Goal: Task Accomplishment & Management: Use online tool/utility

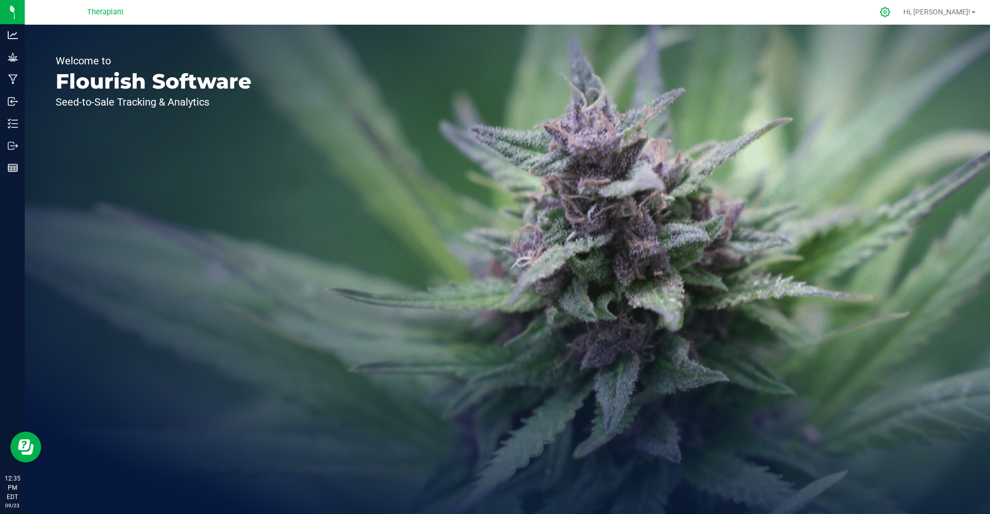
click at [890, 13] on icon at bounding box center [884, 12] width 11 height 11
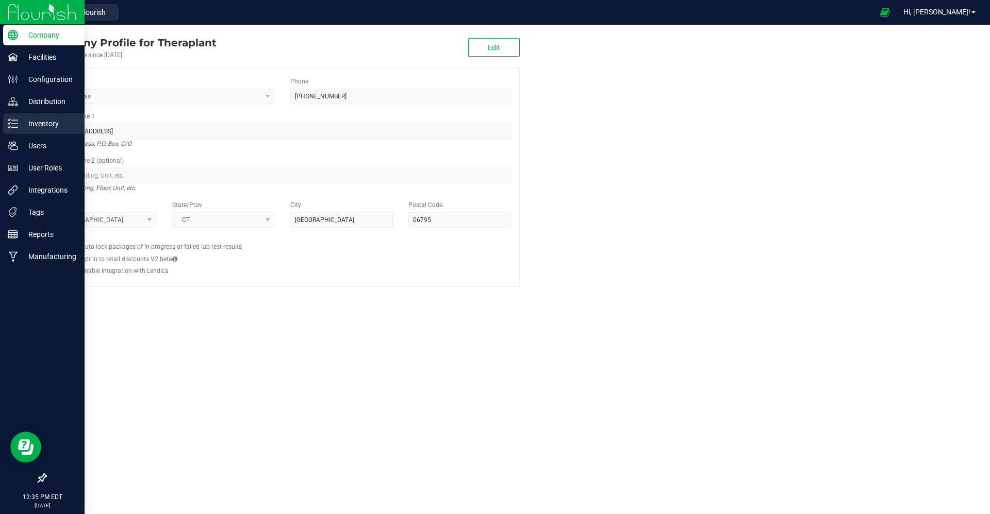
click at [21, 127] on p "Inventory" at bounding box center [49, 124] width 62 height 12
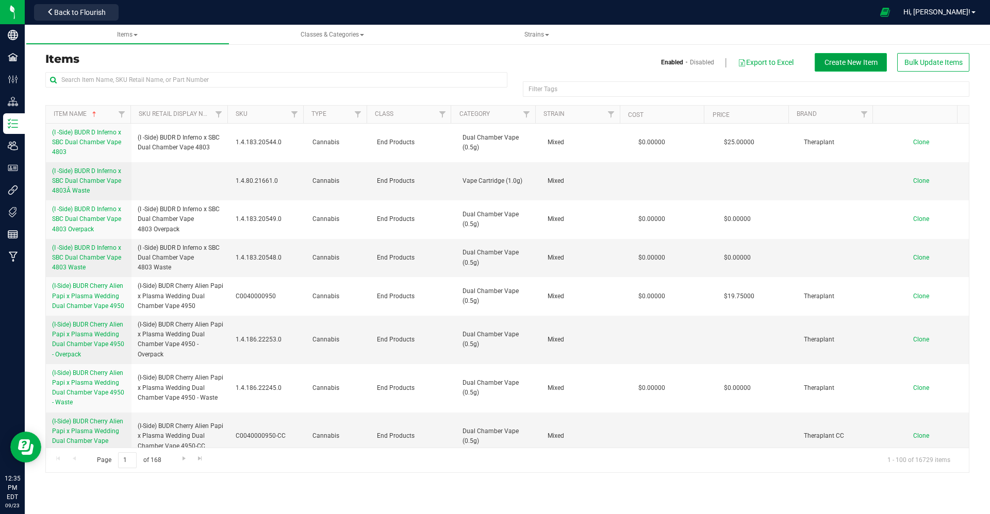
click at [854, 67] on button "Create New Item" at bounding box center [850, 62] width 72 height 19
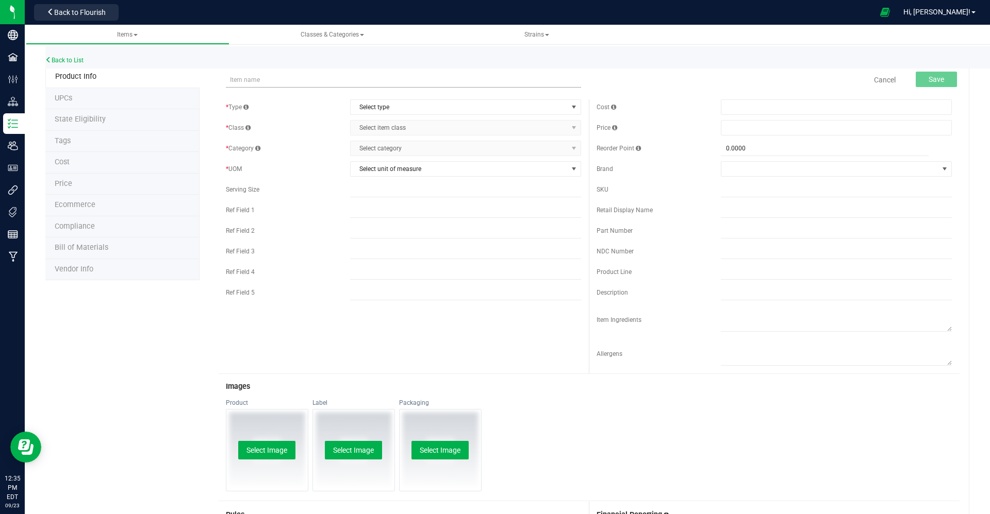
click at [316, 79] on input "text" at bounding box center [403, 79] width 355 height 15
click at [262, 79] on input "TCB-25-FR6-H2" at bounding box center [403, 79] width 355 height 15
click at [276, 80] on input "TCB-25-FR6H2" at bounding box center [403, 79] width 355 height 15
click at [276, 80] on input "TCB-25-FR6H2 -" at bounding box center [403, 79] width 355 height 15
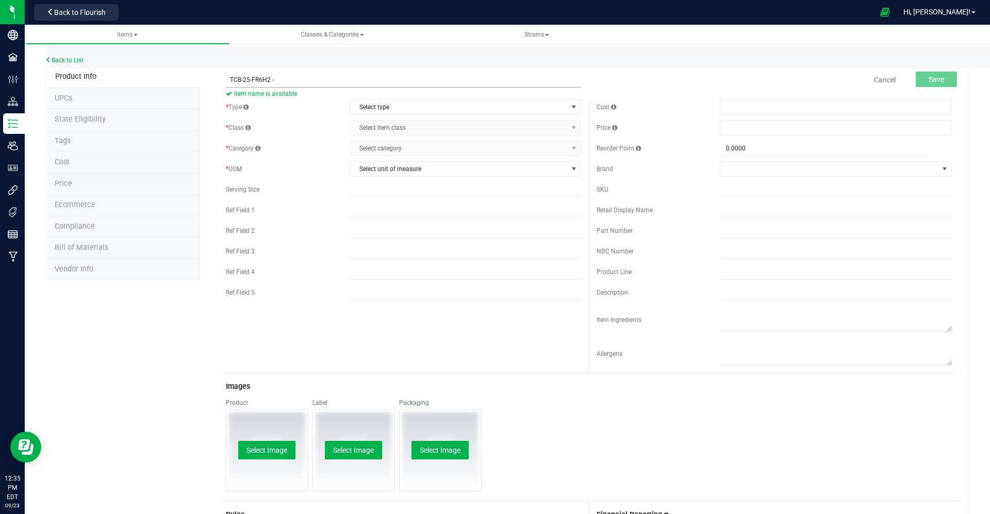
click at [276, 80] on input "TCB-25-FR6H2 -" at bounding box center [403, 79] width 355 height 15
type input "TCB-25-FR6H2 - Flower Lot"
click at [395, 105] on span "Select type" at bounding box center [459, 107] width 217 height 14
click at [395, 128] on li "Cannabis" at bounding box center [460, 124] width 227 height 15
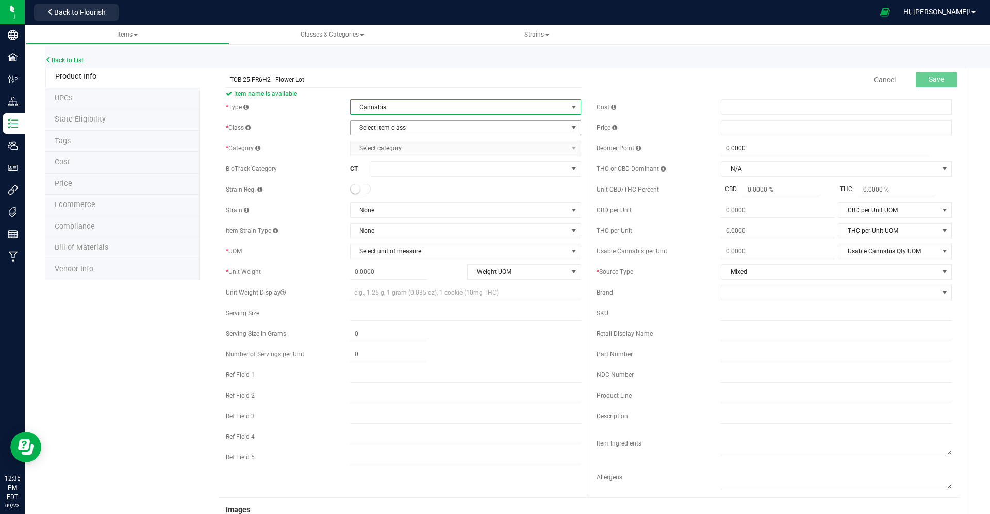
click at [395, 128] on span "Select item class" at bounding box center [459, 128] width 217 height 14
click at [395, 192] on li "Lot Products" at bounding box center [460, 191] width 227 height 15
click at [388, 141] on span "Select category" at bounding box center [465, 148] width 231 height 15
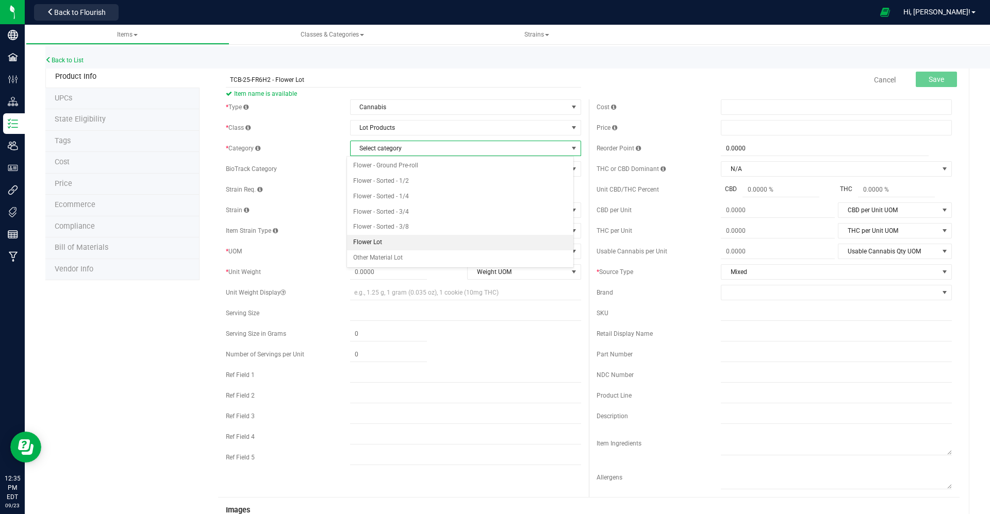
click at [400, 246] on li "Flower Lot" at bounding box center [460, 242] width 227 height 15
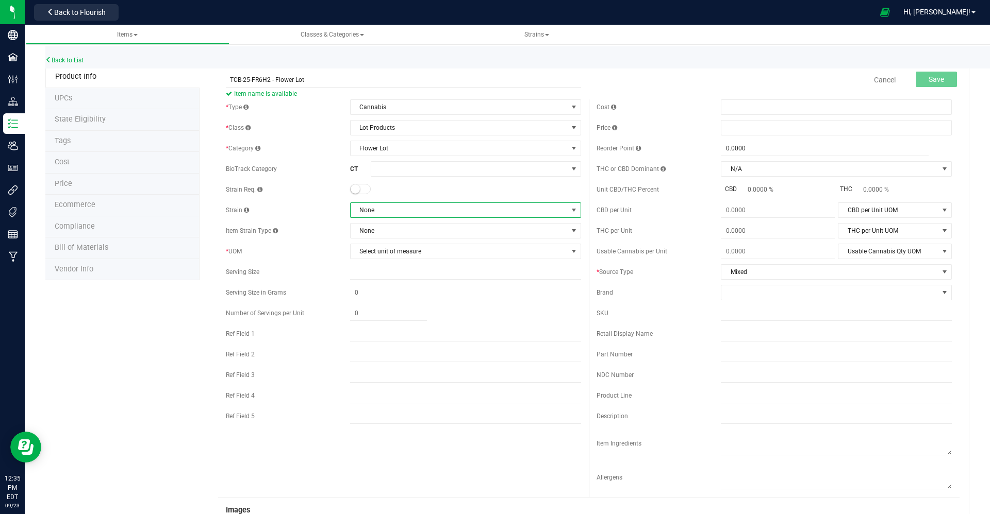
click at [402, 211] on span "None" at bounding box center [459, 210] width 217 height 14
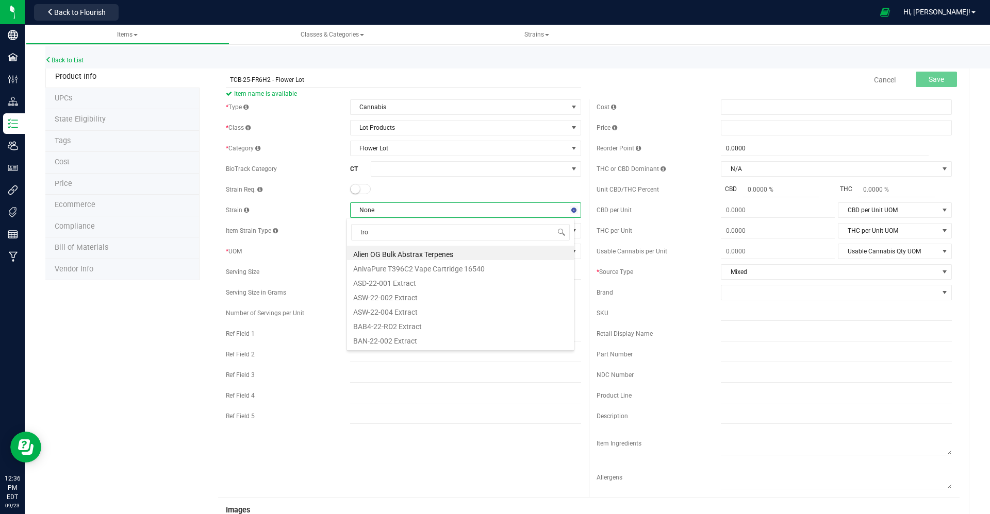
type input "trop"
click at [432, 255] on li "Trop Cherry x Honey Bananas" at bounding box center [460, 253] width 227 height 14
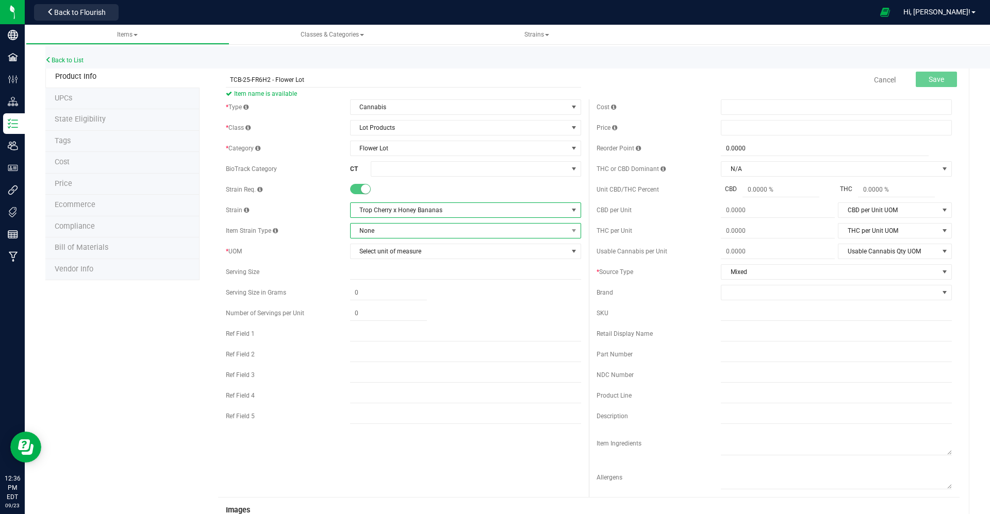
click at [410, 224] on span "None" at bounding box center [459, 231] width 217 height 14
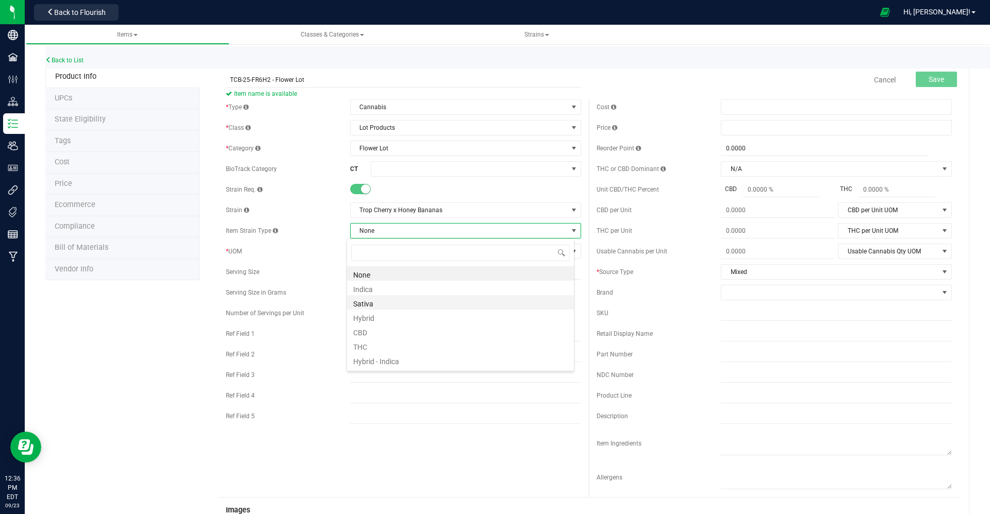
click at [406, 307] on li "Sativa" at bounding box center [460, 302] width 227 height 14
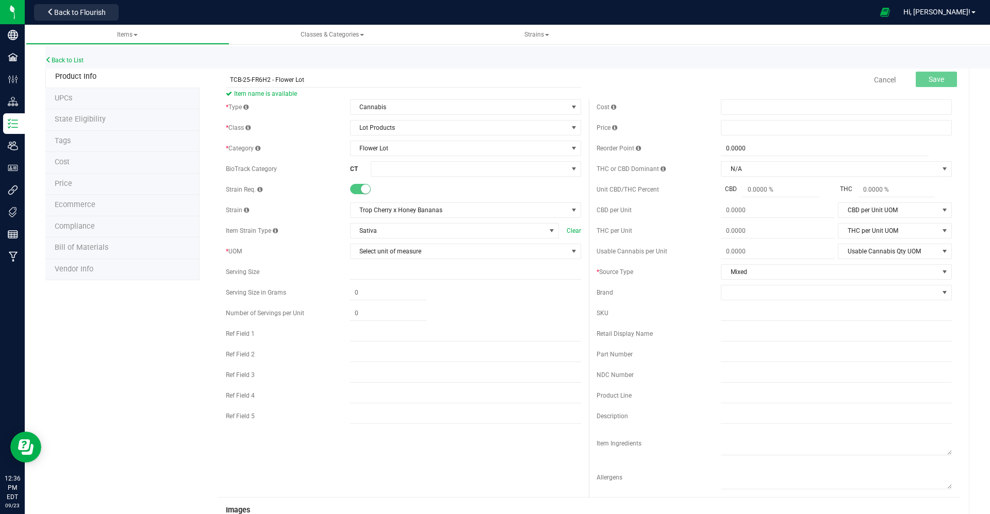
click at [412, 220] on div "* Type Cannabis Select type Cannabis Non-Inventory Raw Materials Supplies * Cla…" at bounding box center [403, 264] width 371 height 330
click at [413, 226] on span "Sativa" at bounding box center [448, 231] width 195 height 14
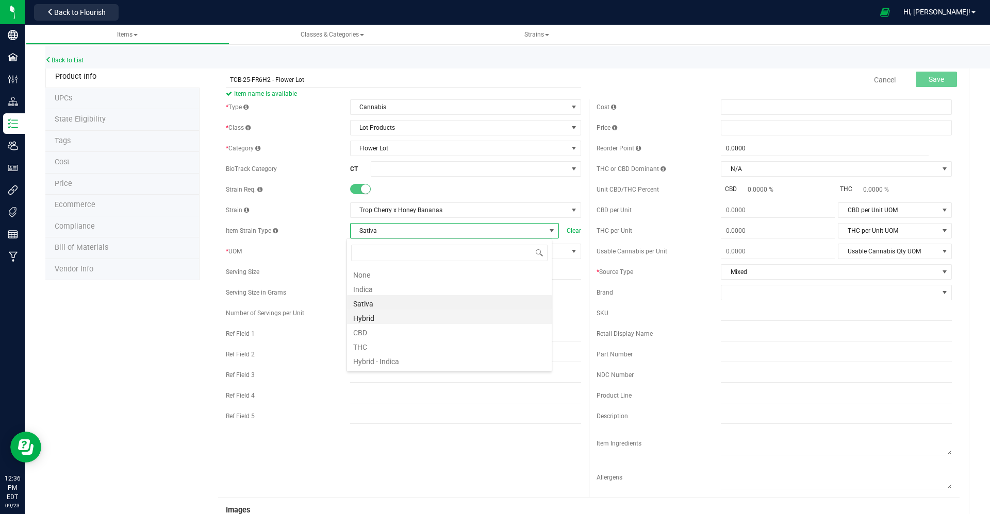
click at [401, 316] on li "Hybrid" at bounding box center [449, 317] width 205 height 14
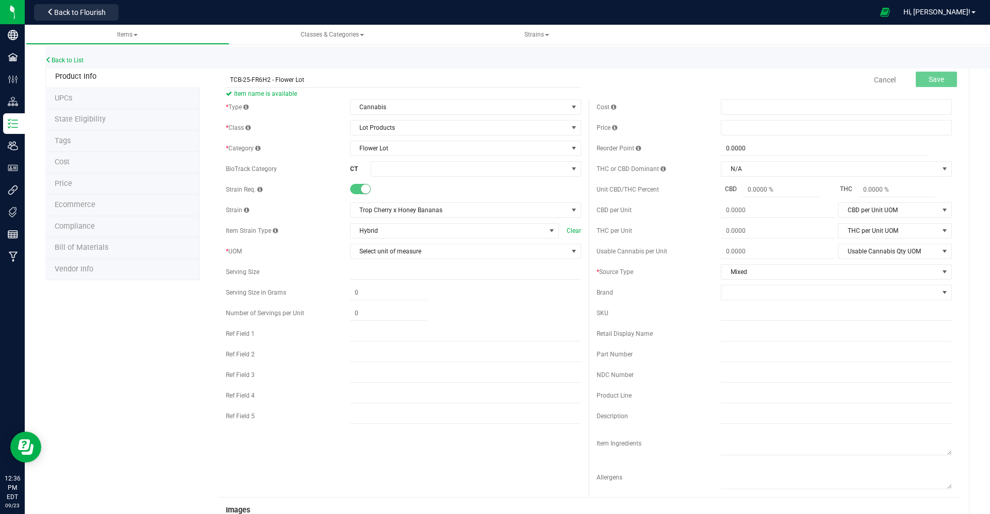
click at [402, 261] on div "* Type Cannabis Select type Cannabis Non-Inventory Raw Materials Supplies * Cla…" at bounding box center [403, 264] width 371 height 330
click at [402, 256] on span "Select unit of measure" at bounding box center [459, 251] width 217 height 14
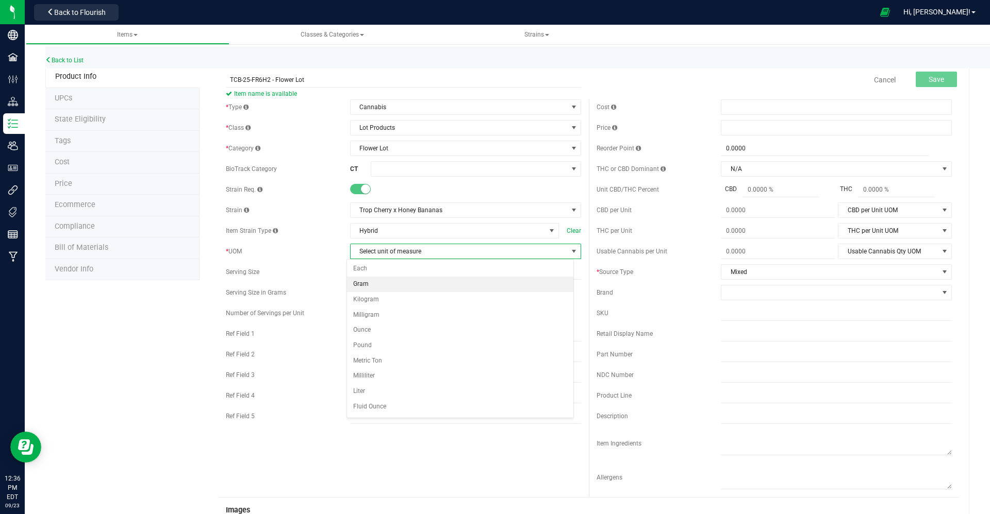
click at [401, 285] on li "Gram" at bounding box center [460, 284] width 227 height 15
click at [394, 415] on input "text" at bounding box center [465, 416] width 231 height 15
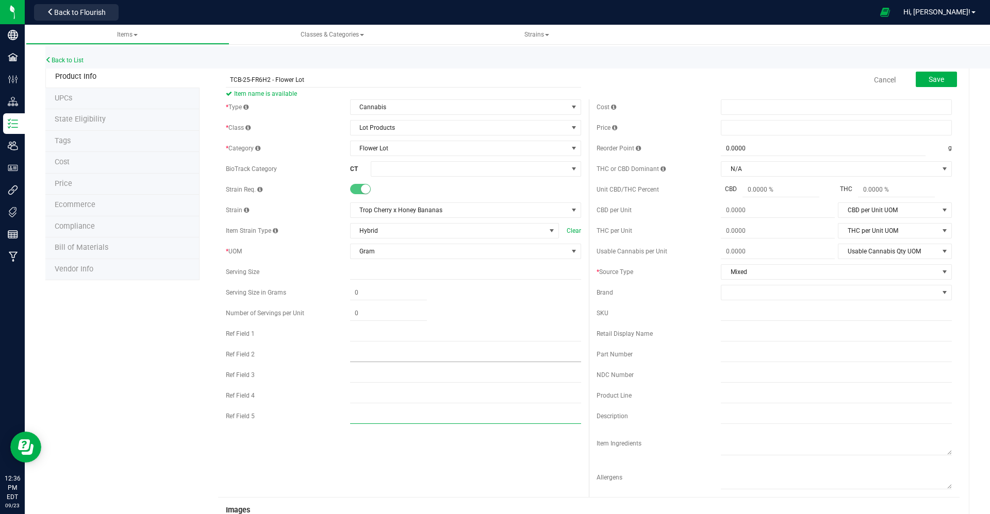
type input "Hybrid"
click at [928, 74] on button "Save" at bounding box center [935, 79] width 41 height 15
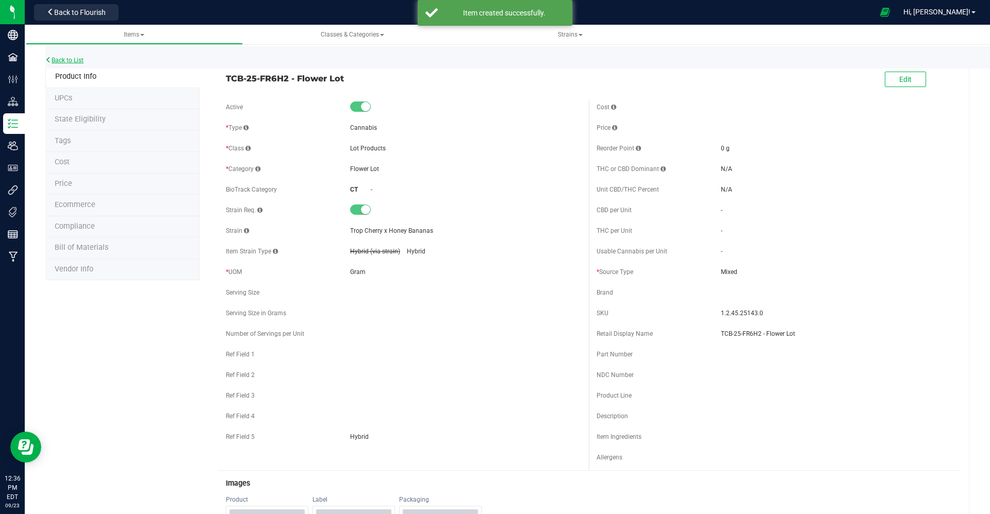
click at [63, 57] on link "Back to List" at bounding box center [64, 60] width 38 height 7
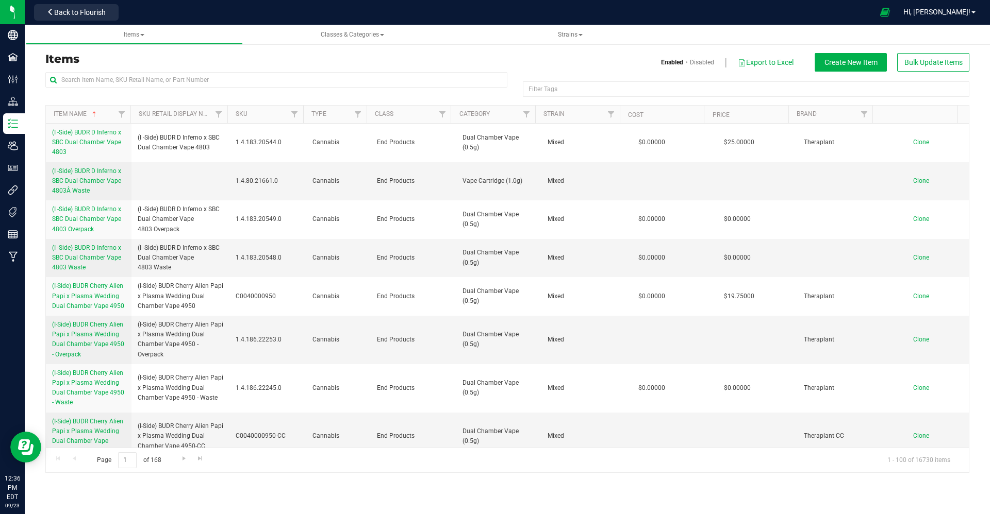
click at [841, 52] on div "Items Enabled Disabled Export to Excel Create New Item Bulk Update Items Filter…" at bounding box center [507, 256] width 924 height 433
click at [845, 63] on span "Create New Item" at bounding box center [850, 62] width 53 height 8
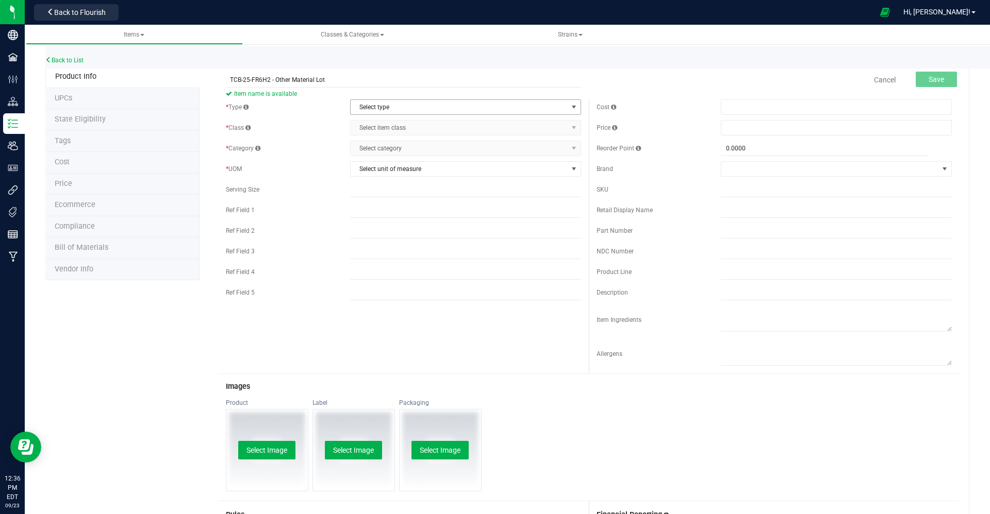
type input "TCB-25-FR6H2 - Other Material Lot"
click at [412, 109] on span "Select type" at bounding box center [459, 107] width 217 height 14
click at [415, 127] on li "Cannabis" at bounding box center [460, 124] width 227 height 15
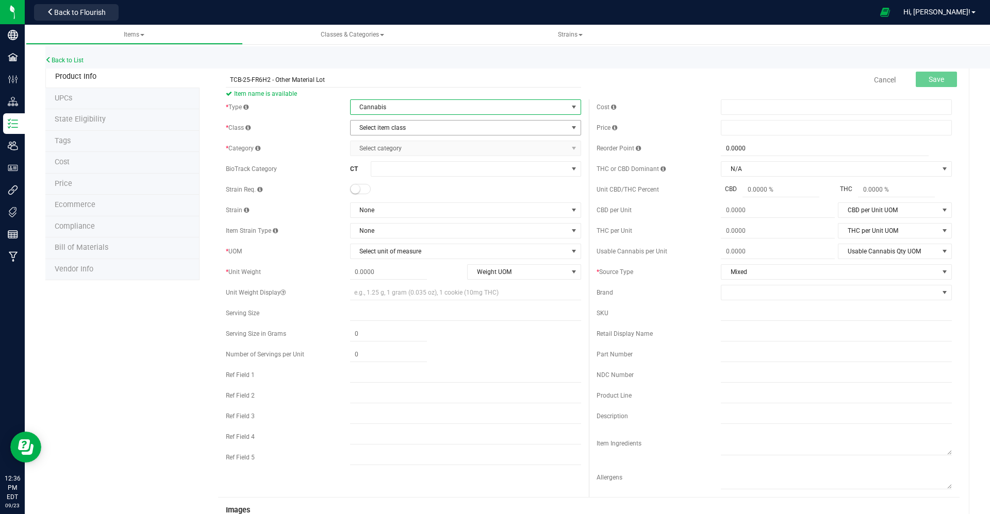
click at [415, 127] on span "Select item class" at bounding box center [459, 128] width 217 height 14
click at [408, 185] on li "Lot Products" at bounding box center [460, 191] width 227 height 15
click at [404, 145] on span "Select category" at bounding box center [459, 148] width 217 height 14
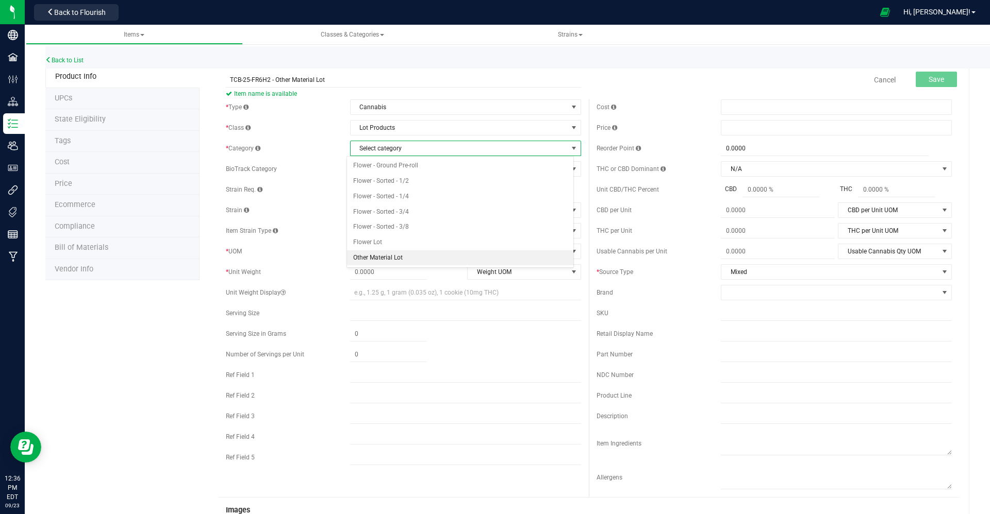
drag, startPoint x: 409, startPoint y: 249, endPoint x: 420, endPoint y: 253, distance: 11.9
click at [420, 253] on ul "Flower - Ground Pre-roll Flower - Sorted - 1/2 Flower - Sorted - 1/4 Flower - S…" at bounding box center [460, 211] width 227 height 107
click at [420, 253] on li "Other Material Lot" at bounding box center [460, 258] width 227 height 15
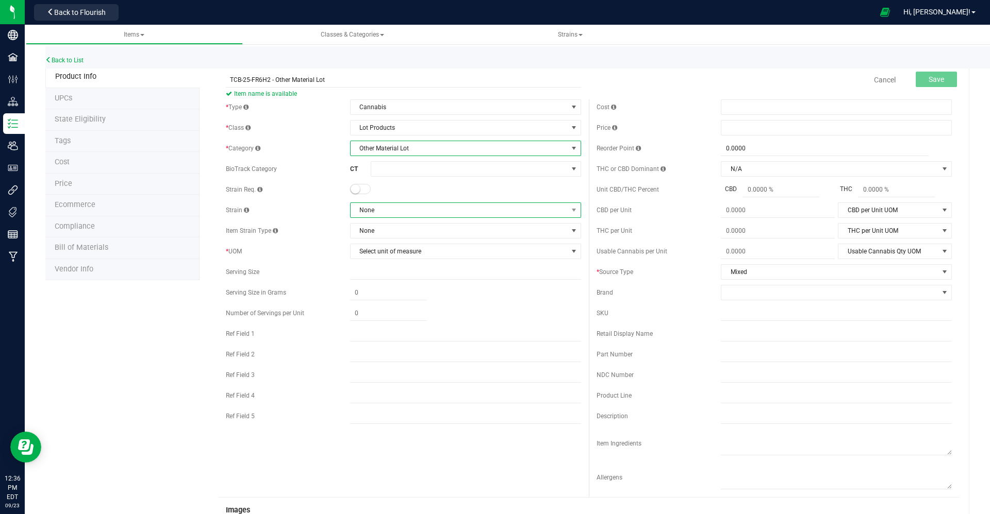
click at [404, 212] on span "None" at bounding box center [459, 210] width 217 height 14
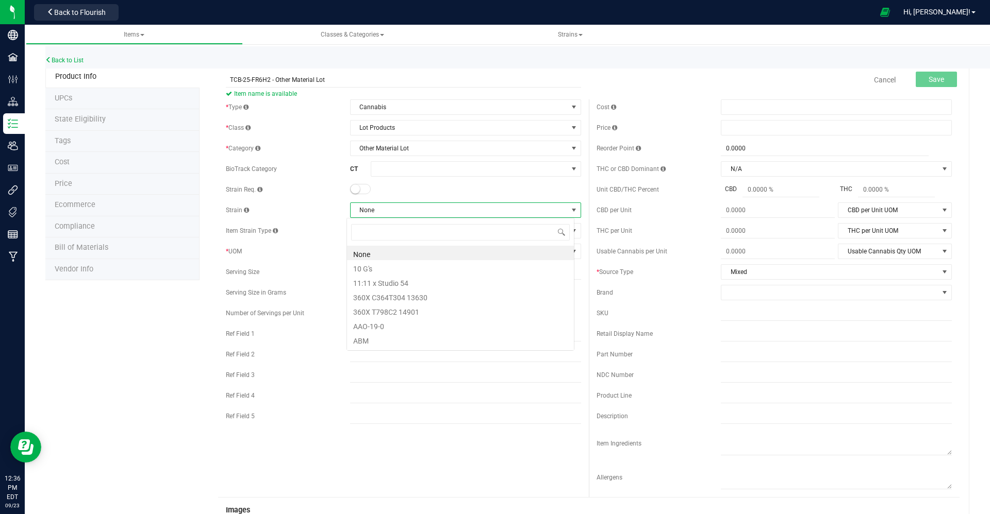
scroll to position [15, 227]
type input "trop che"
click at [405, 251] on li "Trop Cherry x Honey Bananas" at bounding box center [460, 253] width 227 height 14
click at [391, 245] on span "Select unit of measure" at bounding box center [459, 251] width 217 height 14
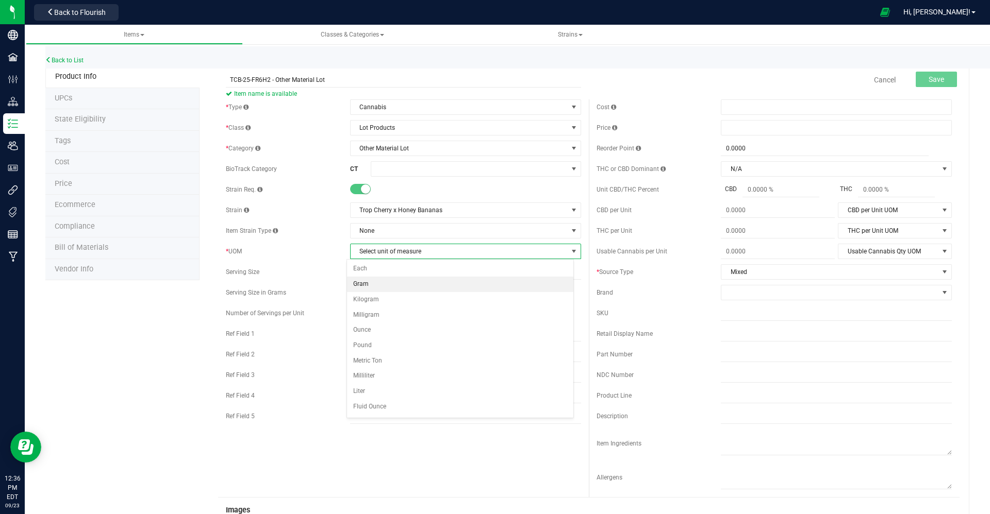
click at [390, 286] on li "Gram" at bounding box center [460, 284] width 227 height 15
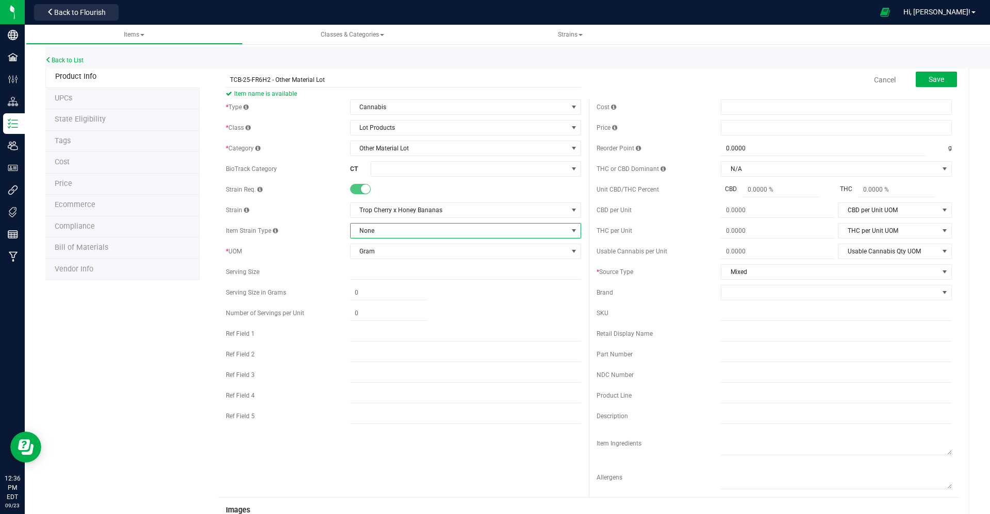
click at [390, 225] on span "None" at bounding box center [459, 231] width 217 height 14
click at [388, 314] on li "Hybrid" at bounding box center [460, 317] width 227 height 14
click at [387, 409] on input "text" at bounding box center [465, 416] width 231 height 15
type input "Hybrid"
click at [928, 75] on span "Save" at bounding box center [935, 79] width 15 height 8
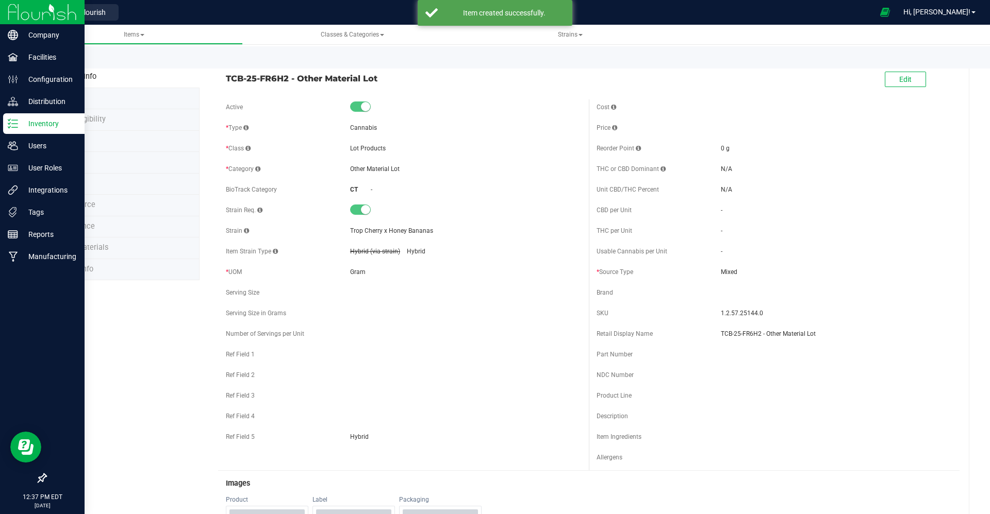
click at [17, 18] on img at bounding box center [42, 12] width 69 height 24
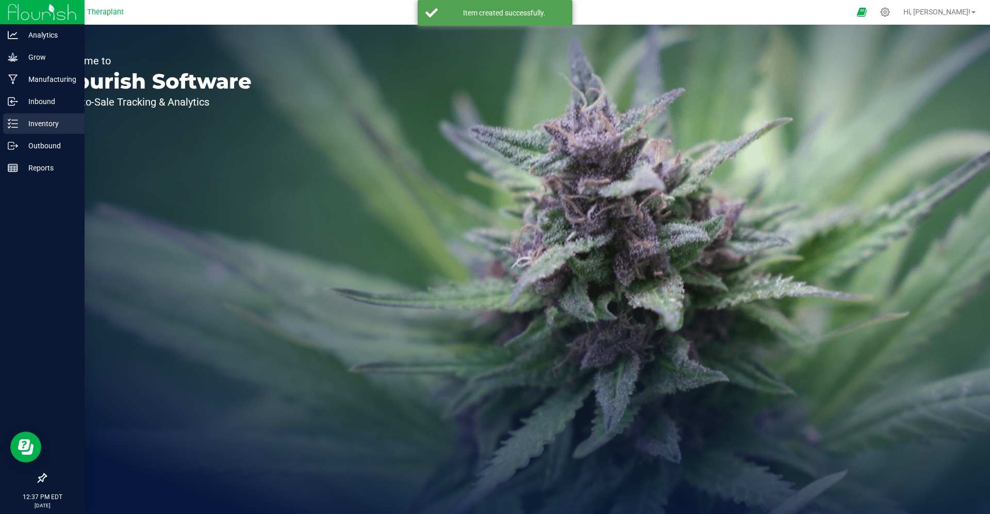
click at [44, 127] on p "Inventory" at bounding box center [49, 124] width 62 height 12
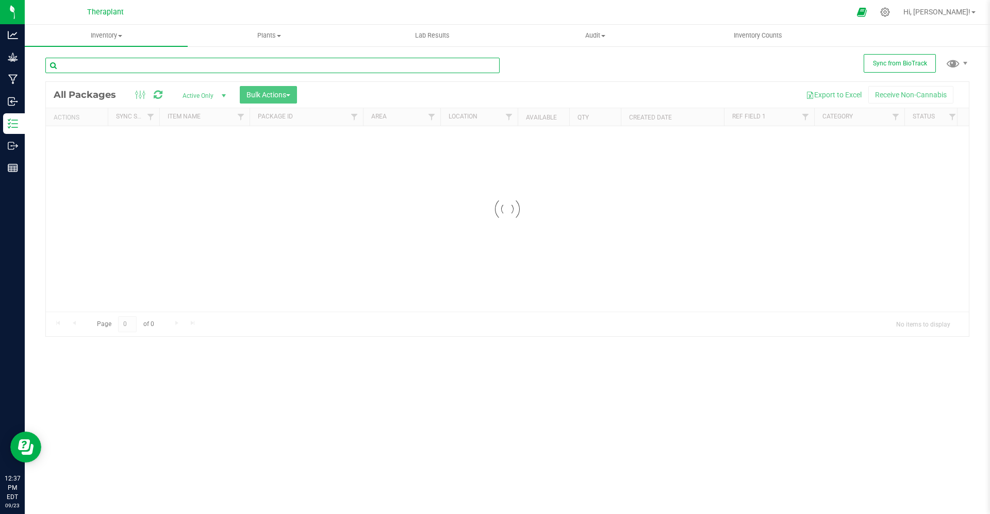
click at [403, 68] on input "text" at bounding box center [272, 65] width 454 height 15
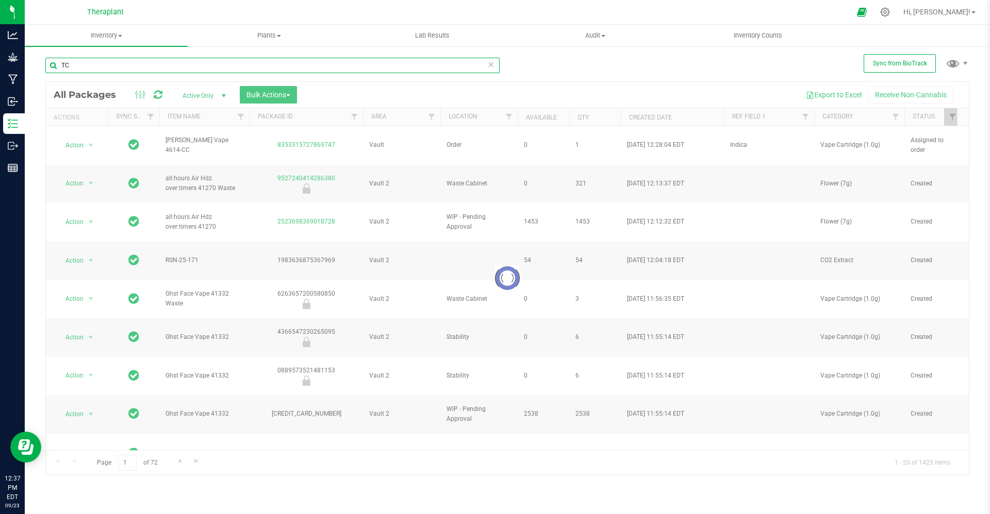
type input "T"
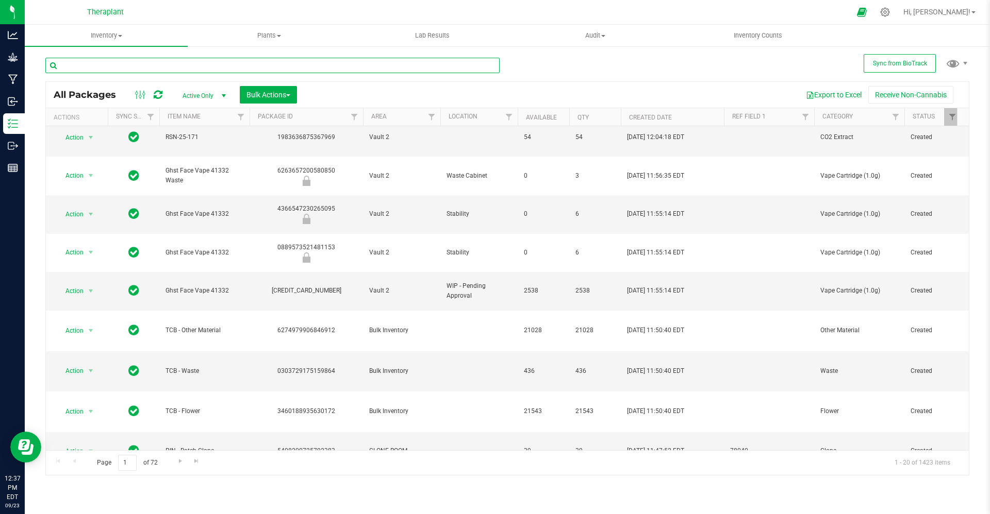
scroll to position [158, 0]
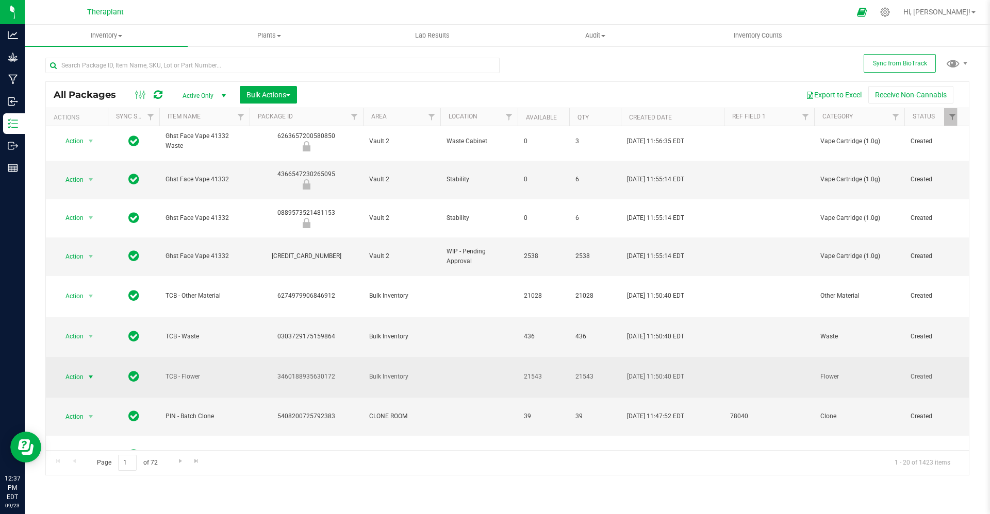
click at [73, 370] on span "Action" at bounding box center [70, 377] width 28 height 14
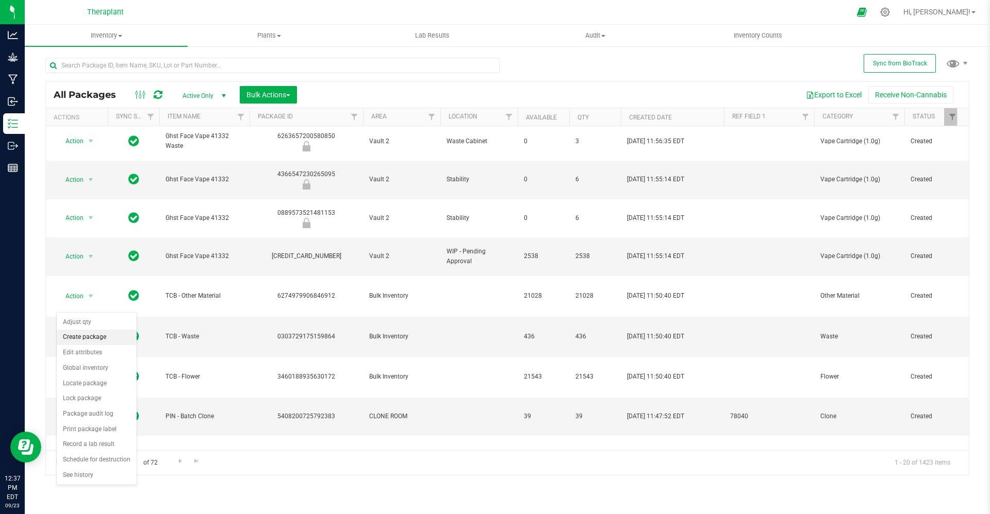
click at [103, 339] on li "Create package" at bounding box center [97, 337] width 80 height 15
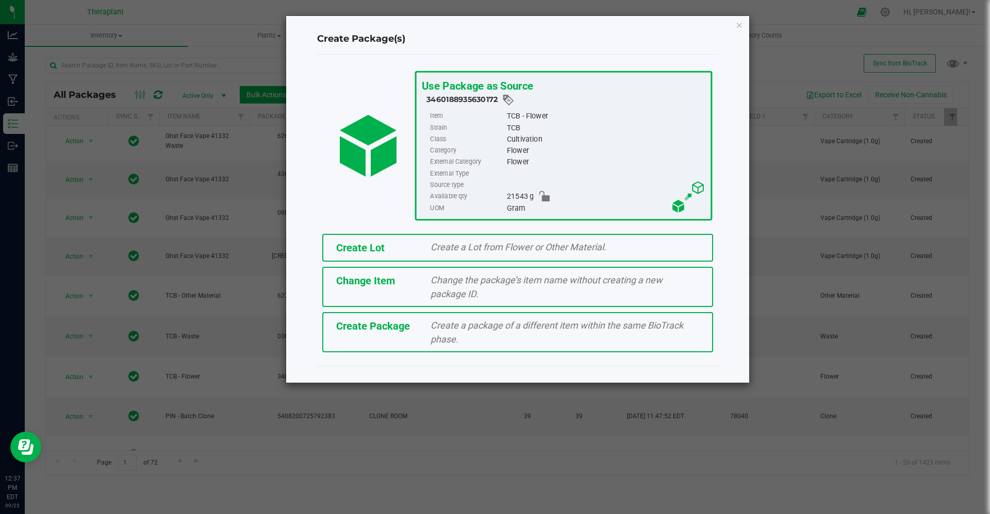
click at [503, 251] on span "Create a Lot from Flower or Other Material." at bounding box center [518, 247] width 176 height 11
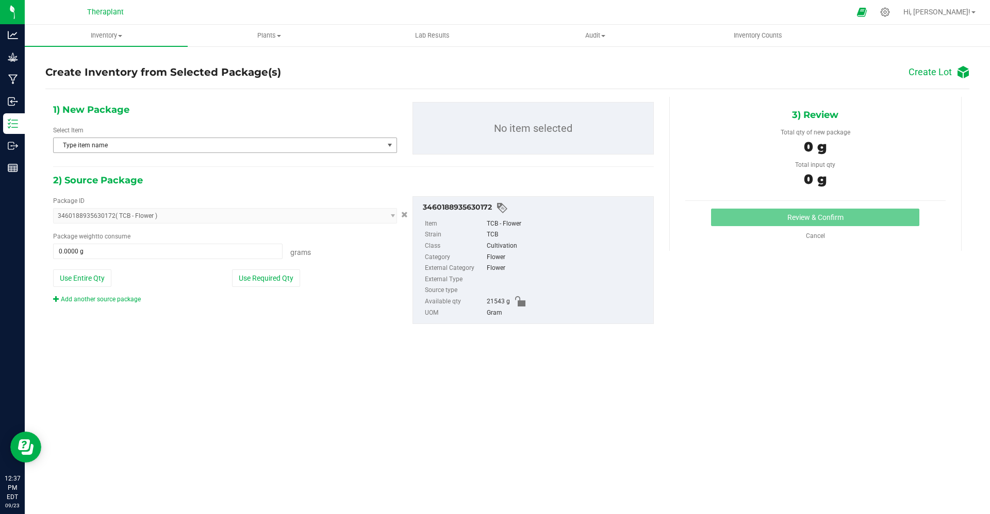
click at [263, 139] on span "Type item name" at bounding box center [219, 145] width 330 height 14
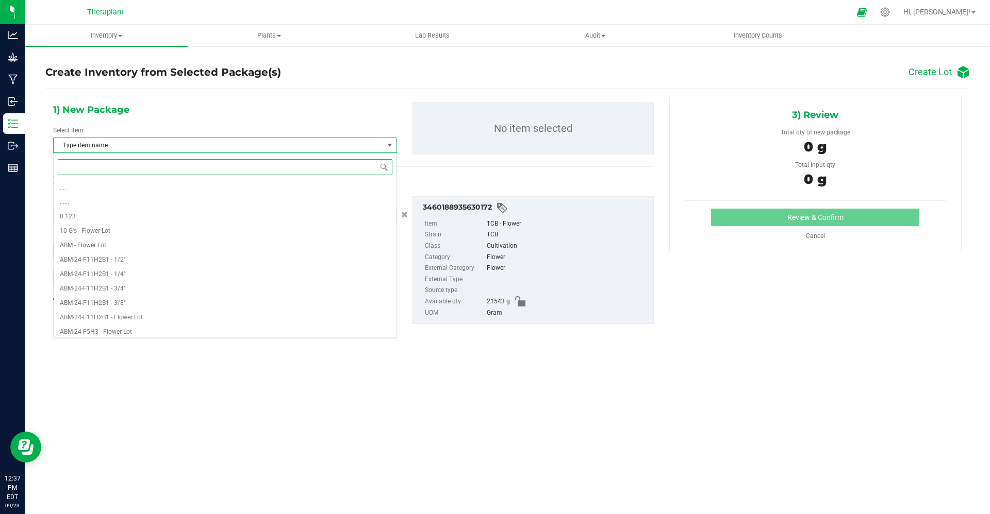
paste input "TCB-25-FR6H2 -"
type input "TCB-25-FR6H2 -"
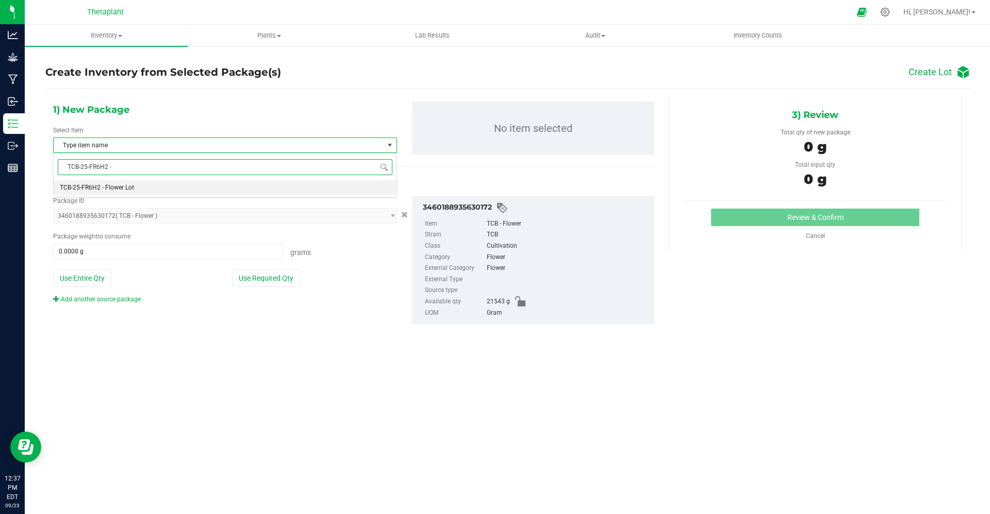
click at [244, 185] on li "TCB-25-FR6H2 - Flower Lot" at bounding box center [225, 187] width 343 height 14
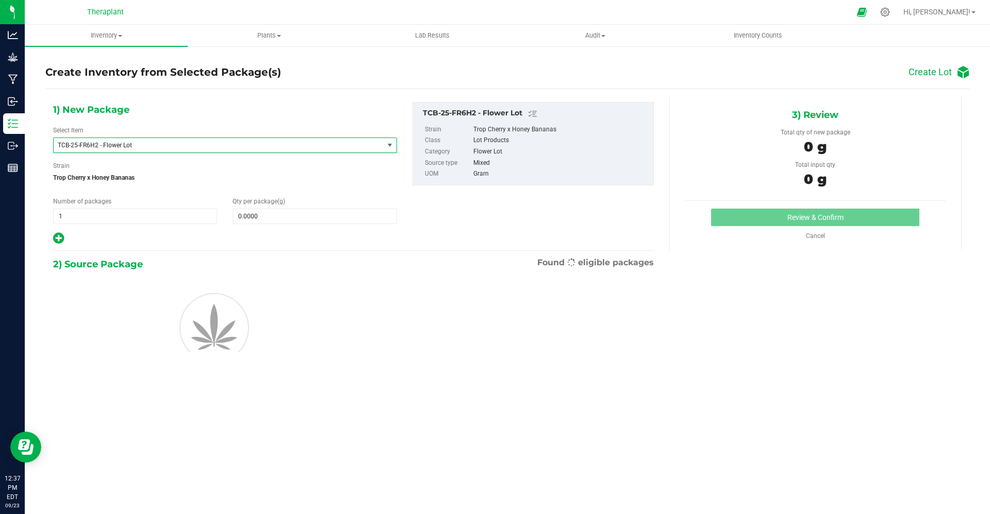
scroll to position [30482, 0]
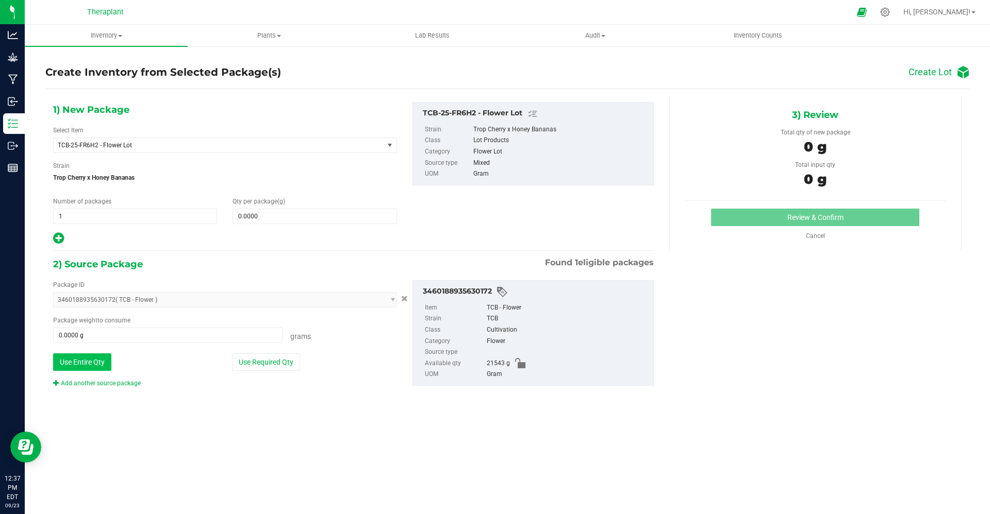
click at [83, 365] on button "Use Entire Qty" at bounding box center [82, 363] width 58 height 18
type input "21543.0000 g"
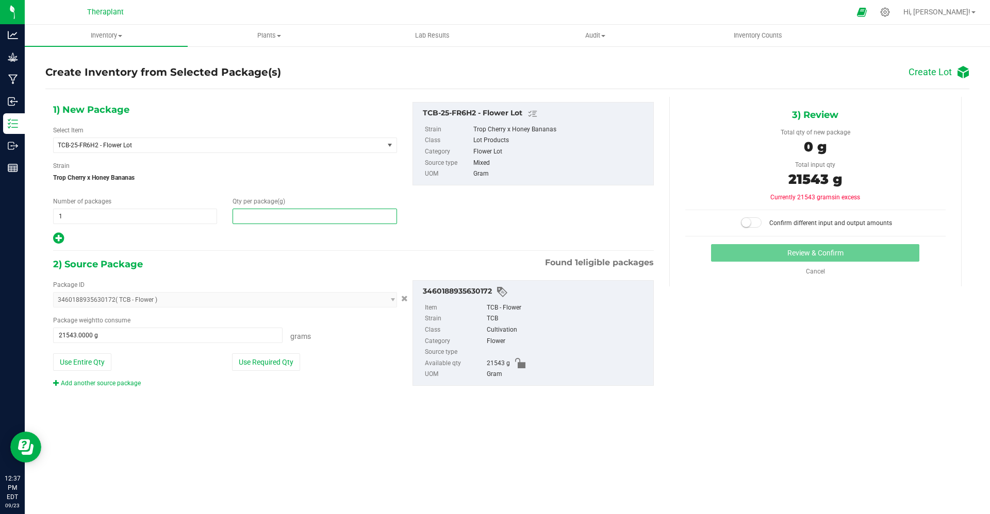
click at [311, 215] on span at bounding box center [314, 216] width 164 height 15
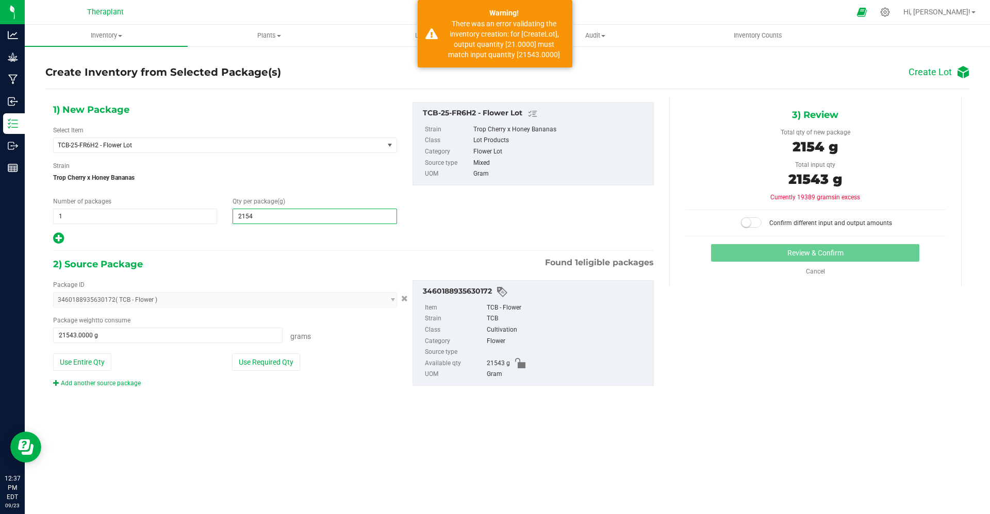
type input "21543"
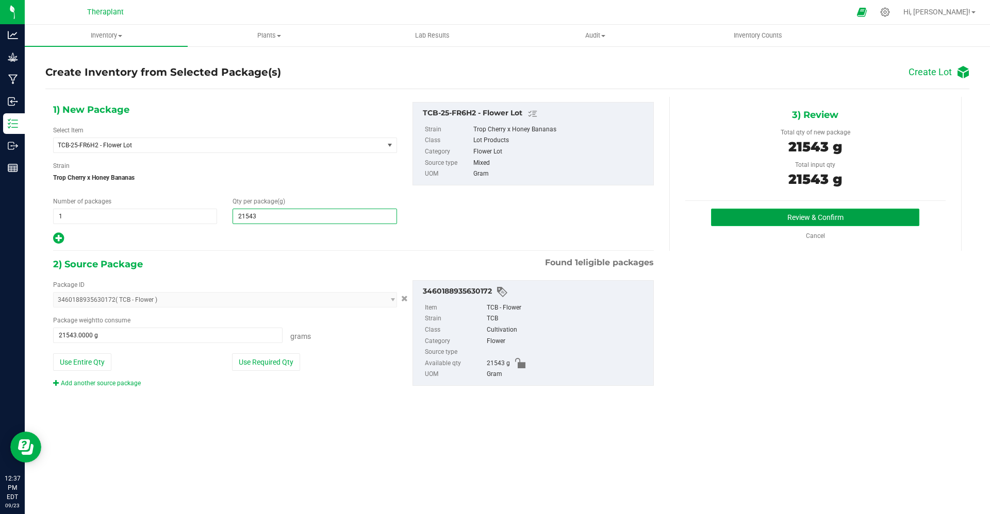
type input "21,543.0000"
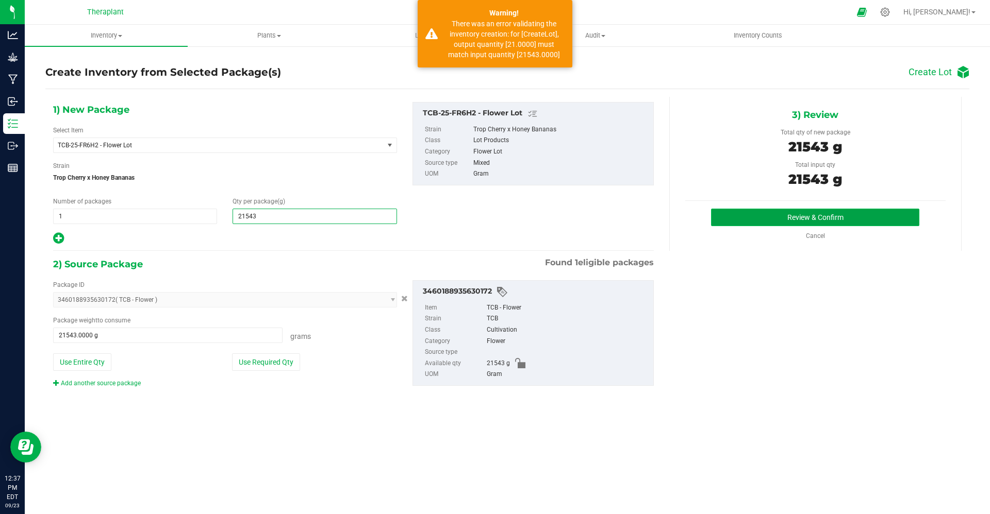
click at [742, 225] on button "Review & Confirm" at bounding box center [815, 218] width 208 height 18
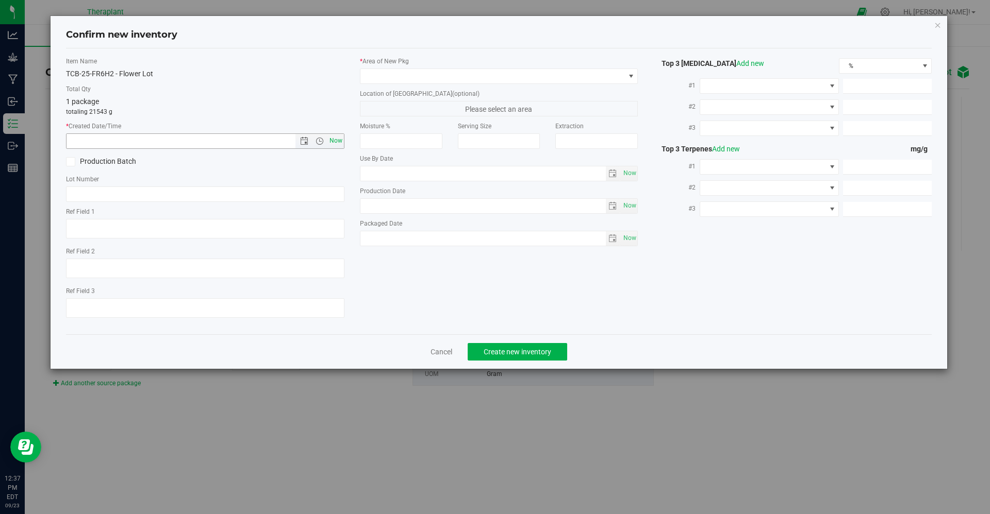
click at [337, 144] on span "Now" at bounding box center [336, 141] width 18 height 15
type input "[DATE] 12:37 PM"
click at [377, 81] on span at bounding box center [492, 76] width 264 height 14
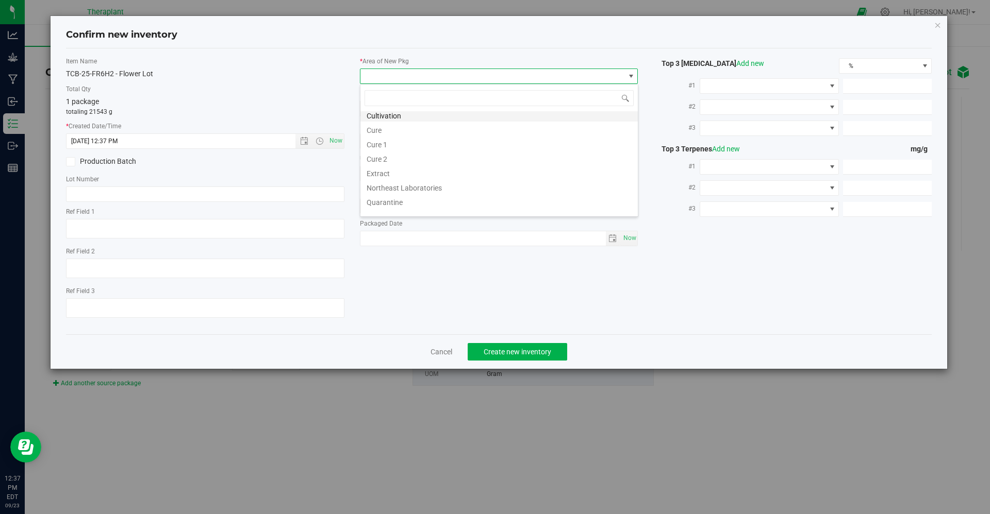
scroll to position [48, 0]
click at [403, 114] on li "Cultivation" at bounding box center [498, 114] width 277 height 14
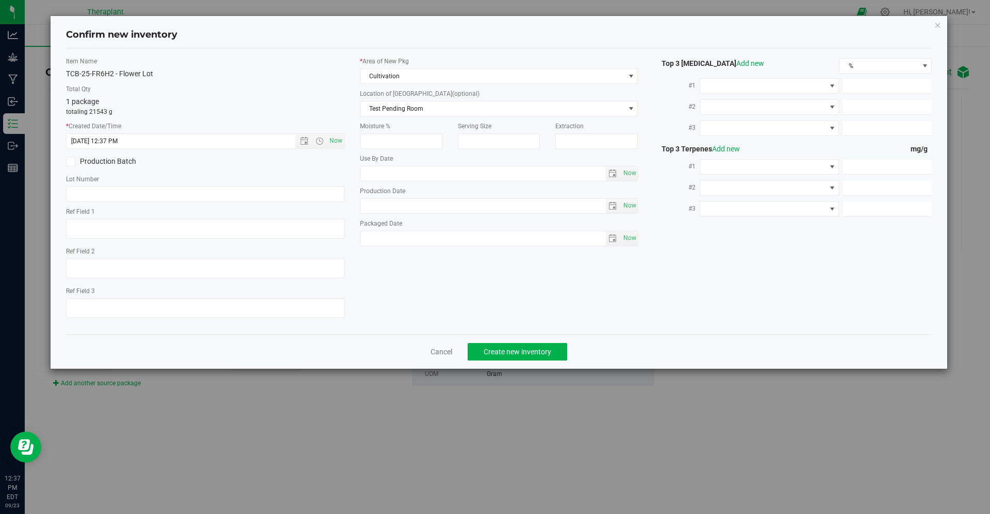
click at [495, 342] on div "Cancel Create new inventory" at bounding box center [499, 352] width 866 height 35
click at [498, 349] on span "Create new inventory" at bounding box center [518, 352] width 68 height 8
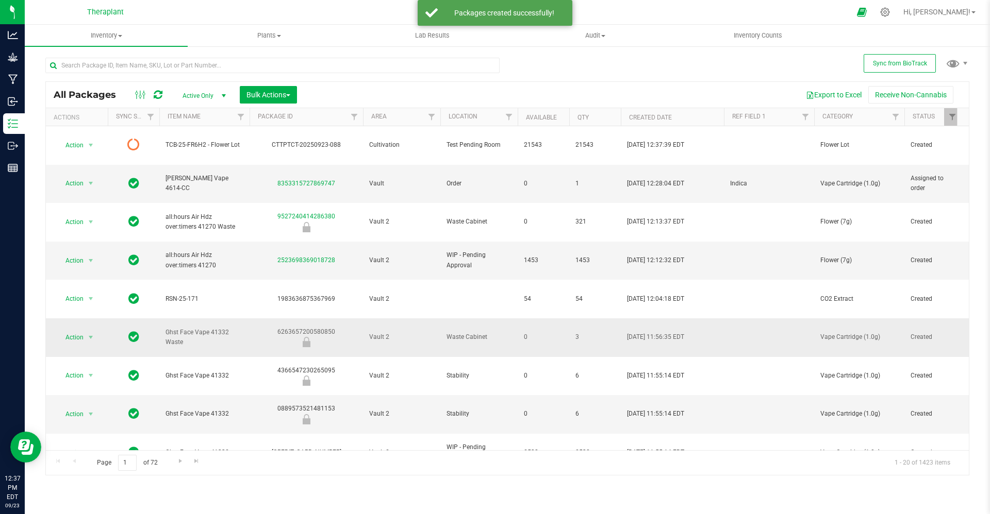
scroll to position [59, 0]
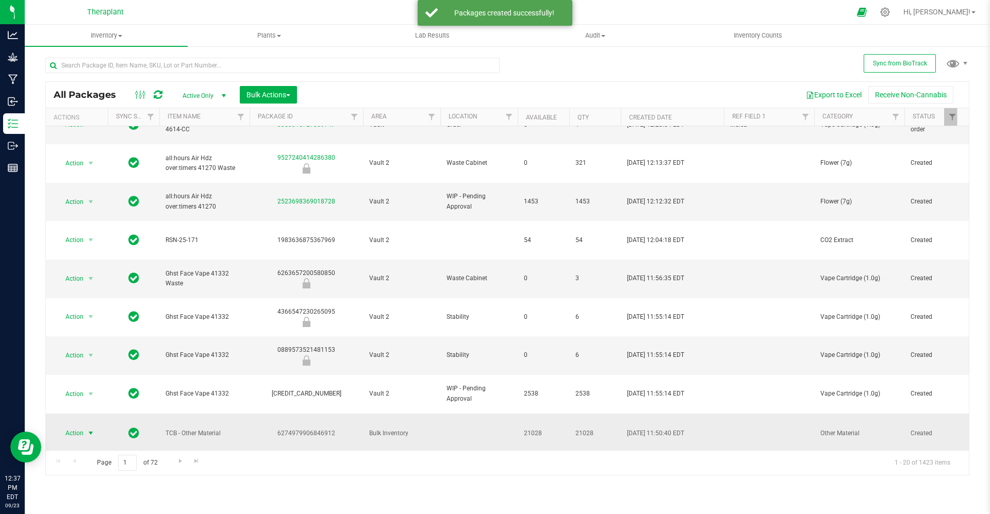
click at [71, 426] on span "Action" at bounding box center [70, 433] width 28 height 14
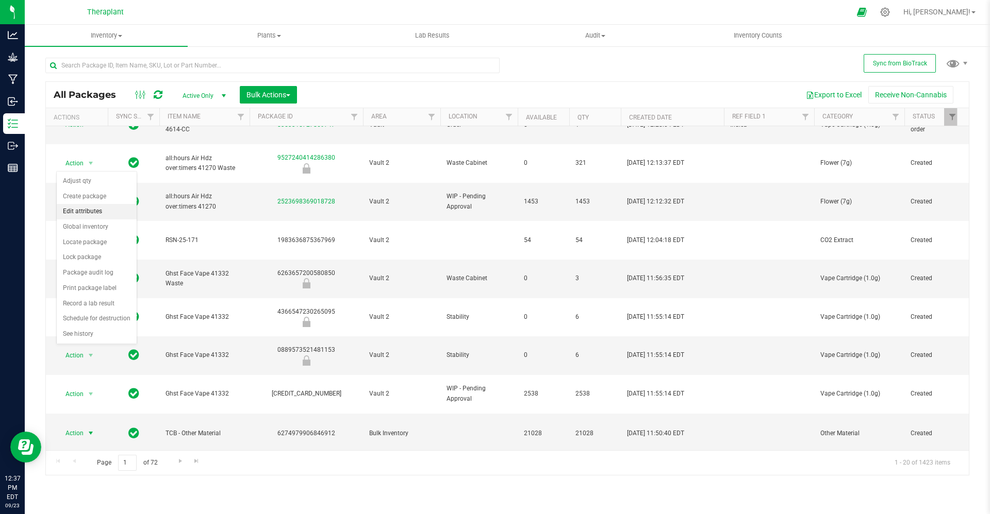
click at [90, 204] on li "Edit attributes" at bounding box center [97, 211] width 80 height 15
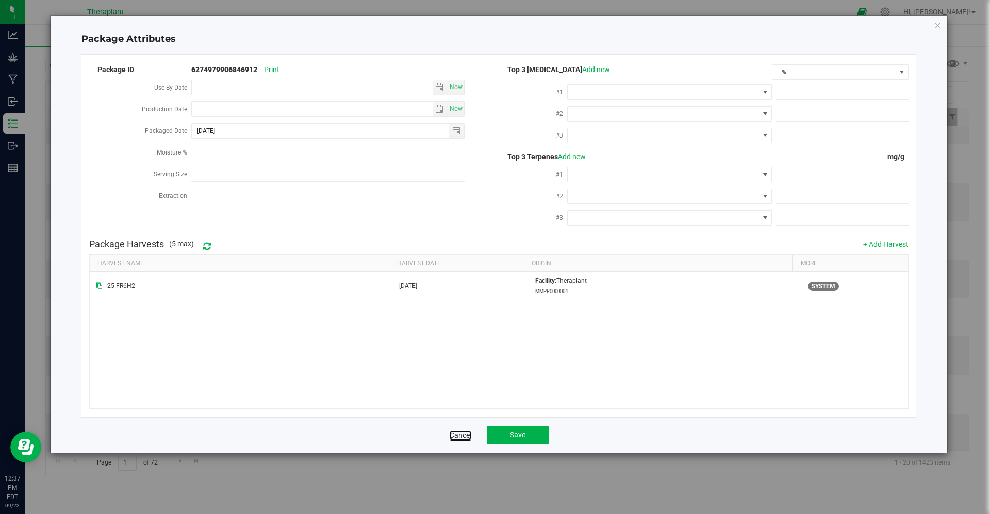
click at [465, 432] on link "Cancel" at bounding box center [460, 435] width 22 height 10
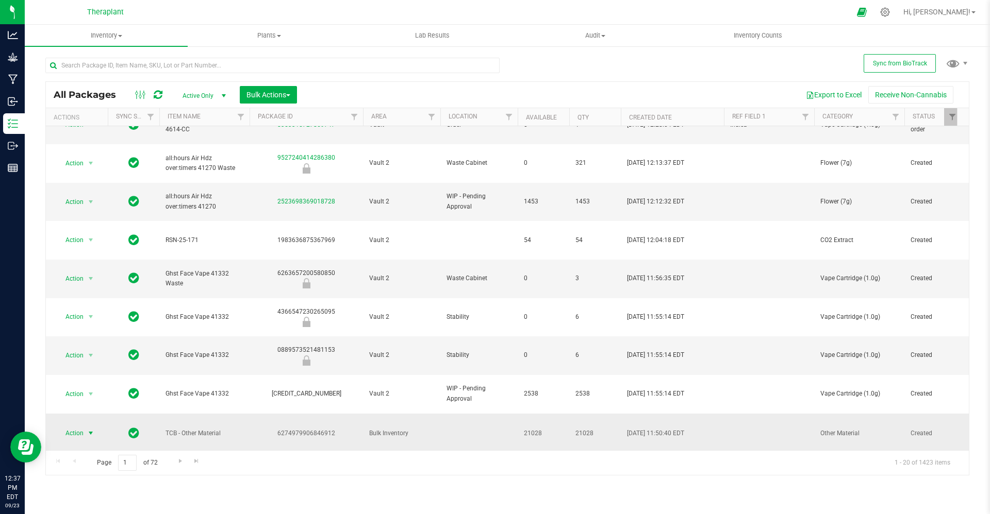
click at [80, 426] on span "Action" at bounding box center [70, 433] width 28 height 14
click at [103, 196] on li "Create package" at bounding box center [97, 196] width 80 height 15
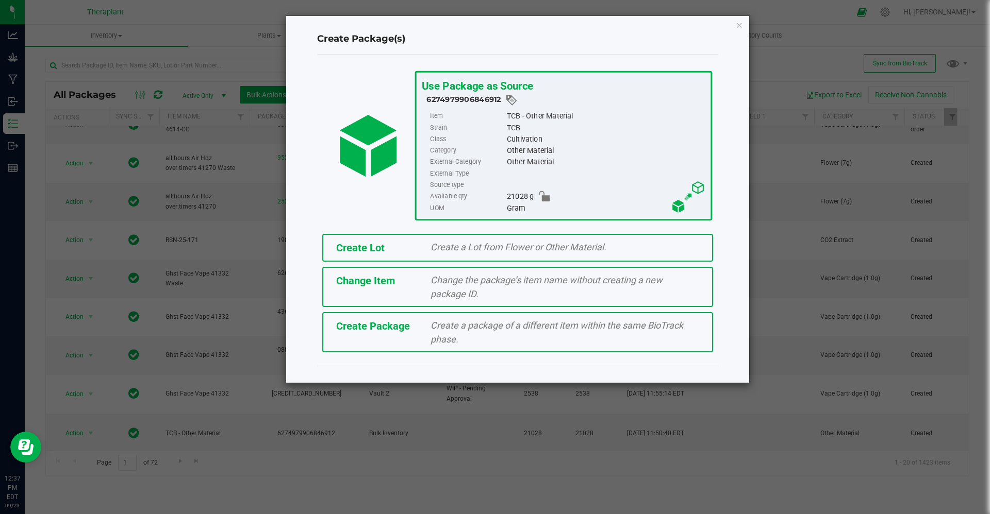
click at [426, 249] on div "Create a Lot from Flower or Other Material." at bounding box center [565, 247] width 284 height 14
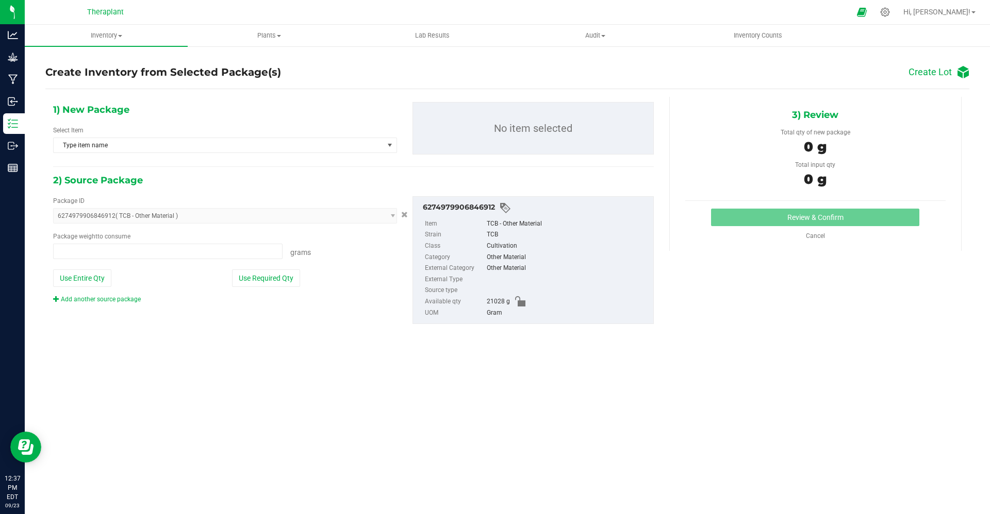
type input "0.0000 g"
click at [305, 142] on span "Type item name" at bounding box center [219, 145] width 330 height 14
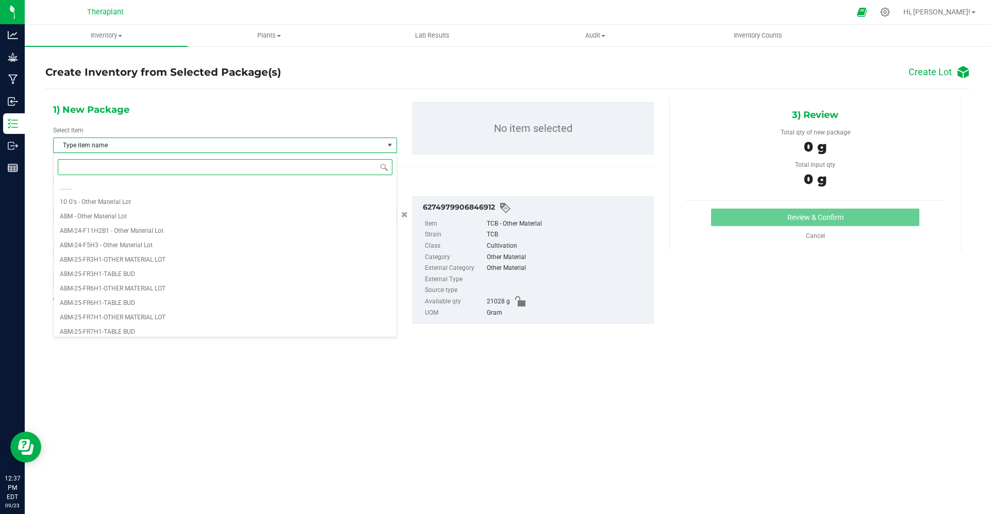
paste input "TCB-25-FR6H2 -"
type input "TCB-25-FR6H2 -"
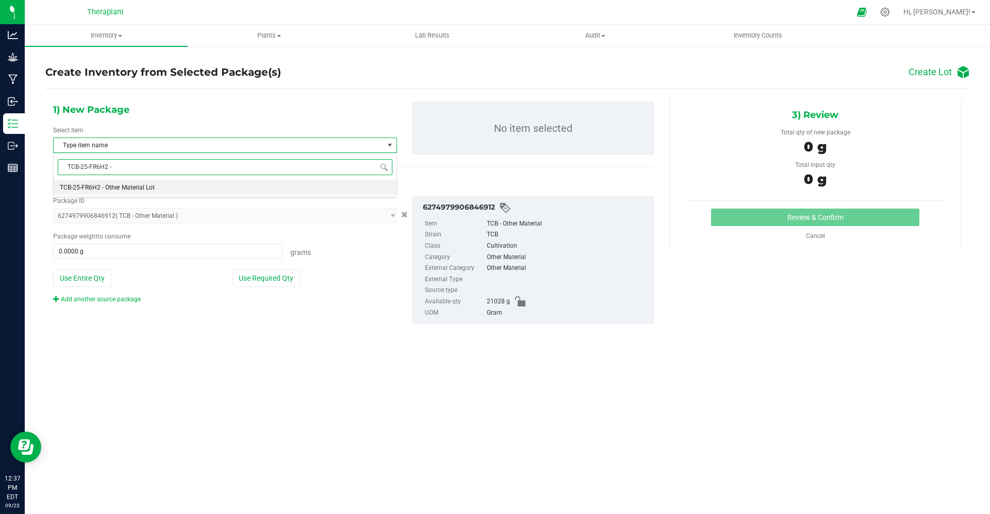
click at [287, 188] on li "TCB-25-FR6H2 - Other Material Lot" at bounding box center [225, 187] width 343 height 14
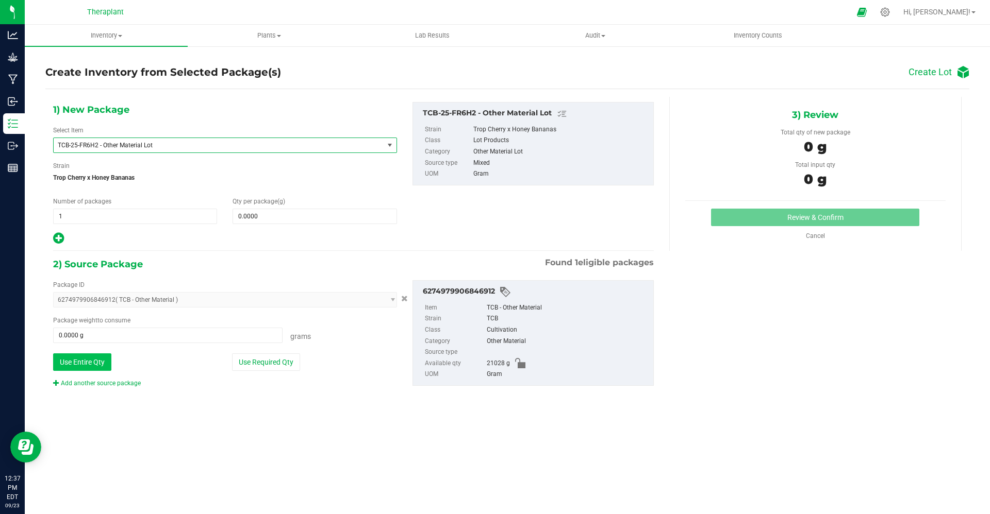
click at [92, 364] on button "Use Entire Qty" at bounding box center [82, 363] width 58 height 18
type input "21028.0000 g"
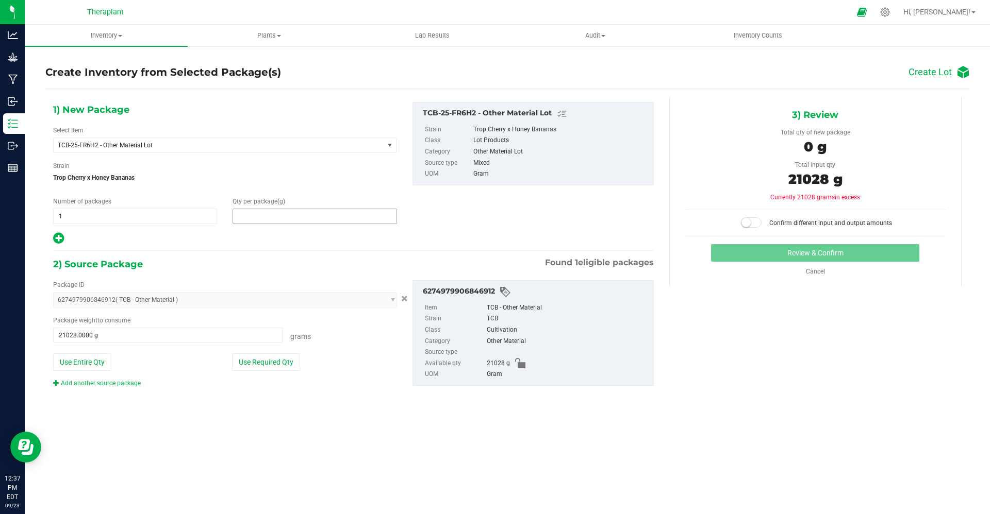
click at [303, 215] on span at bounding box center [314, 216] width 164 height 15
type input "21028"
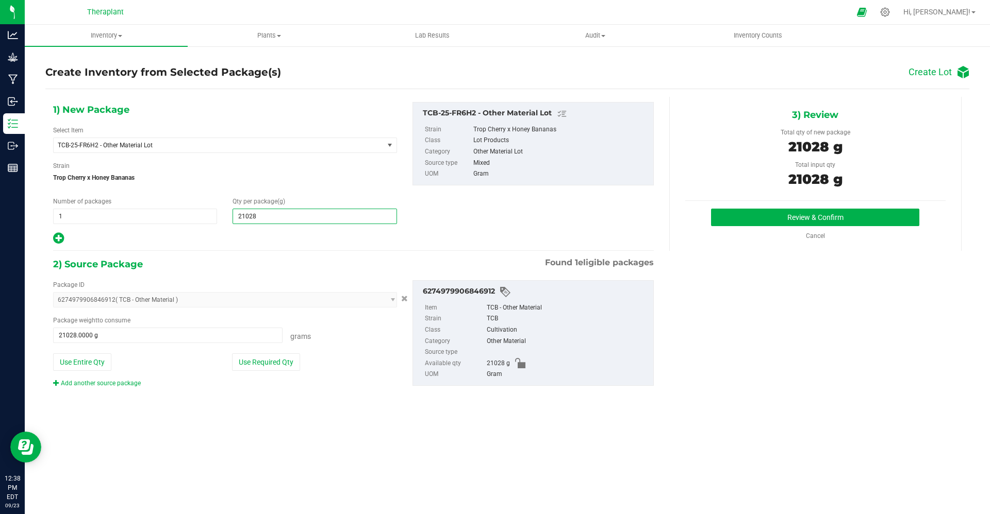
type input "21,028.0000"
click at [766, 204] on div "3) Review Total qty of new package 21028 g Total input qty 21028 g Review & Con…" at bounding box center [815, 174] width 292 height 154
click at [749, 218] on button "Review & Confirm" at bounding box center [815, 218] width 208 height 18
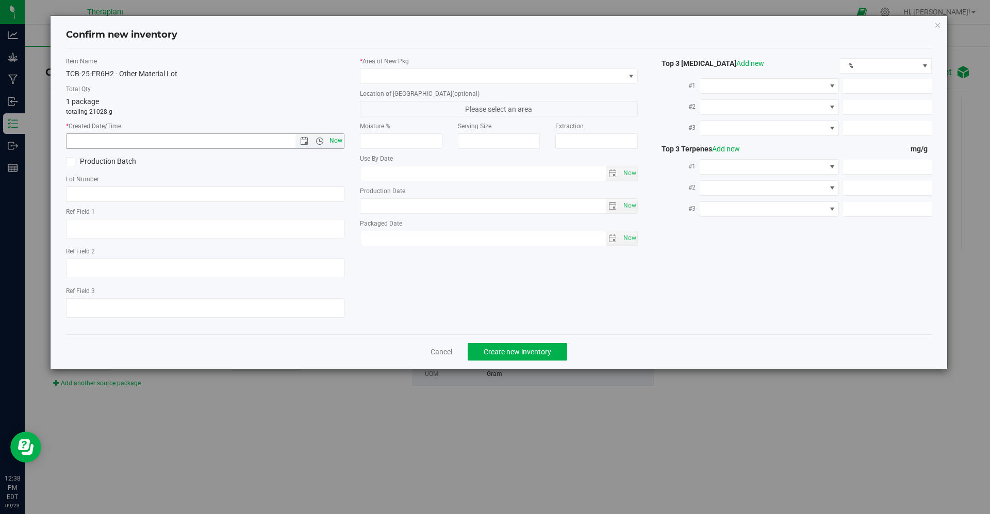
click at [336, 144] on span "Now" at bounding box center [336, 141] width 18 height 15
type input "[DATE] 12:38 PM"
click at [427, 72] on span at bounding box center [492, 76] width 264 height 14
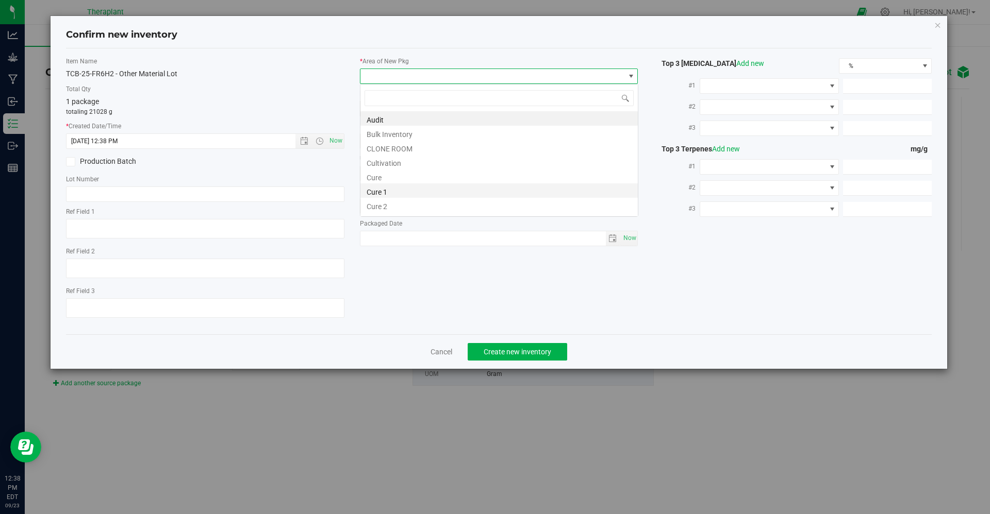
scroll to position [15, 278]
click at [430, 161] on li "Cultivation" at bounding box center [498, 162] width 277 height 14
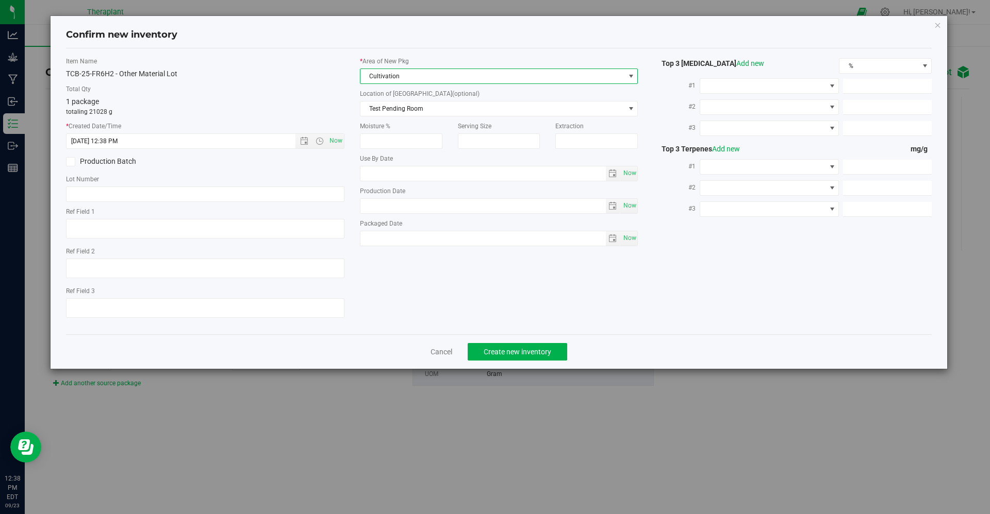
click at [516, 342] on div "Cancel Create new inventory" at bounding box center [499, 352] width 866 height 35
click at [516, 345] on button "Create new inventory" at bounding box center [517, 352] width 99 height 18
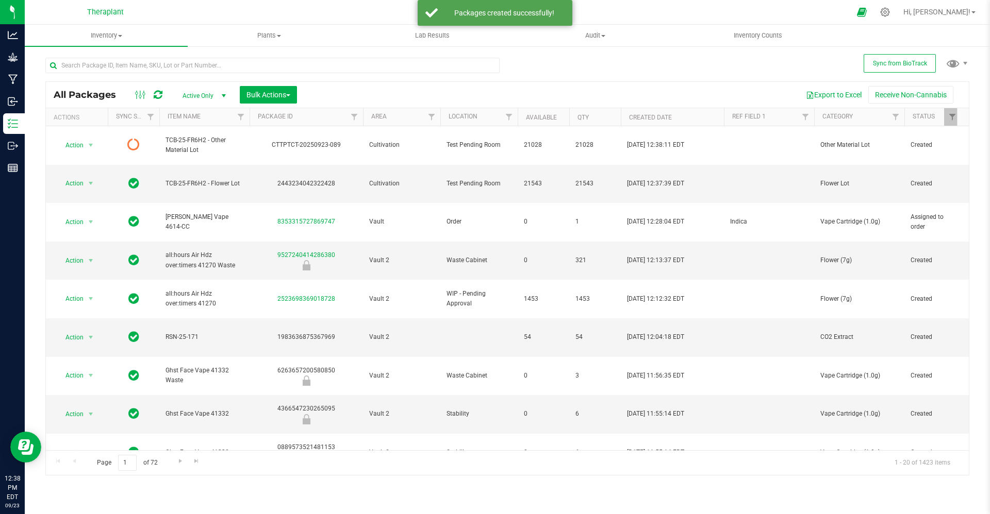
click at [155, 99] on icon at bounding box center [158, 95] width 9 height 10
